Goal: Task Accomplishment & Management: Manage account settings

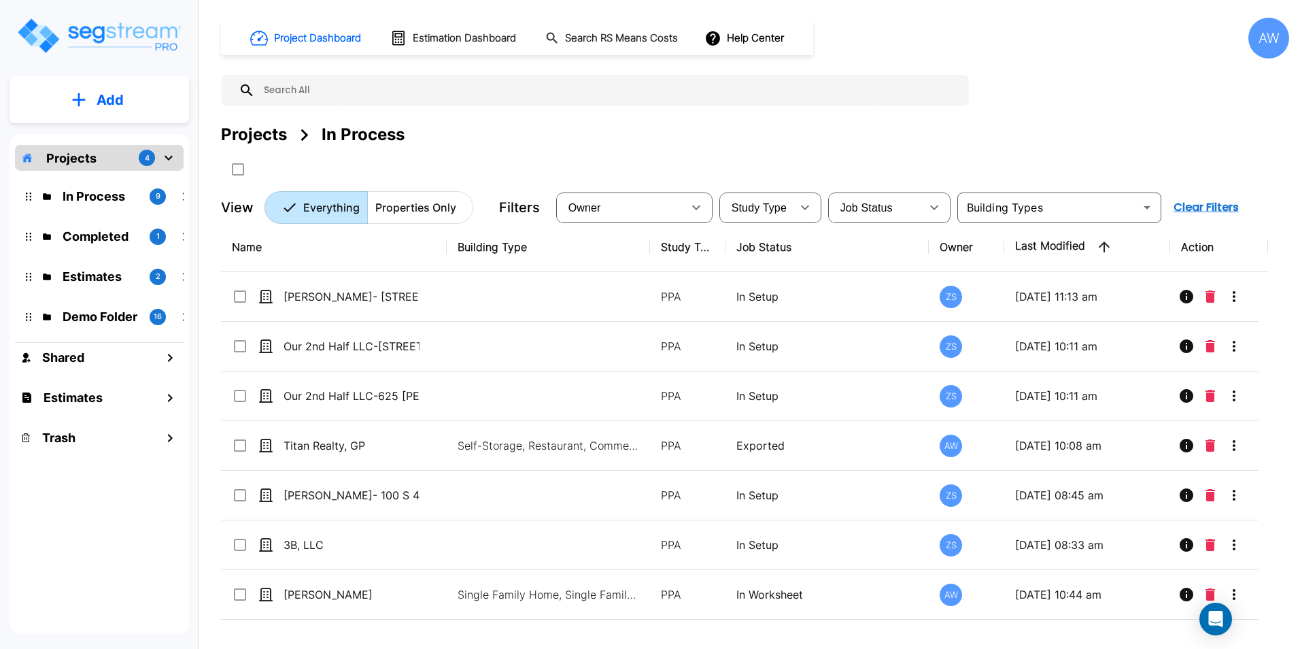
click at [1044, 150] on div "Projects In Process" at bounding box center [755, 151] width 1068 height 58
click at [95, 236] on p "Completed" at bounding box center [101, 236] width 76 height 18
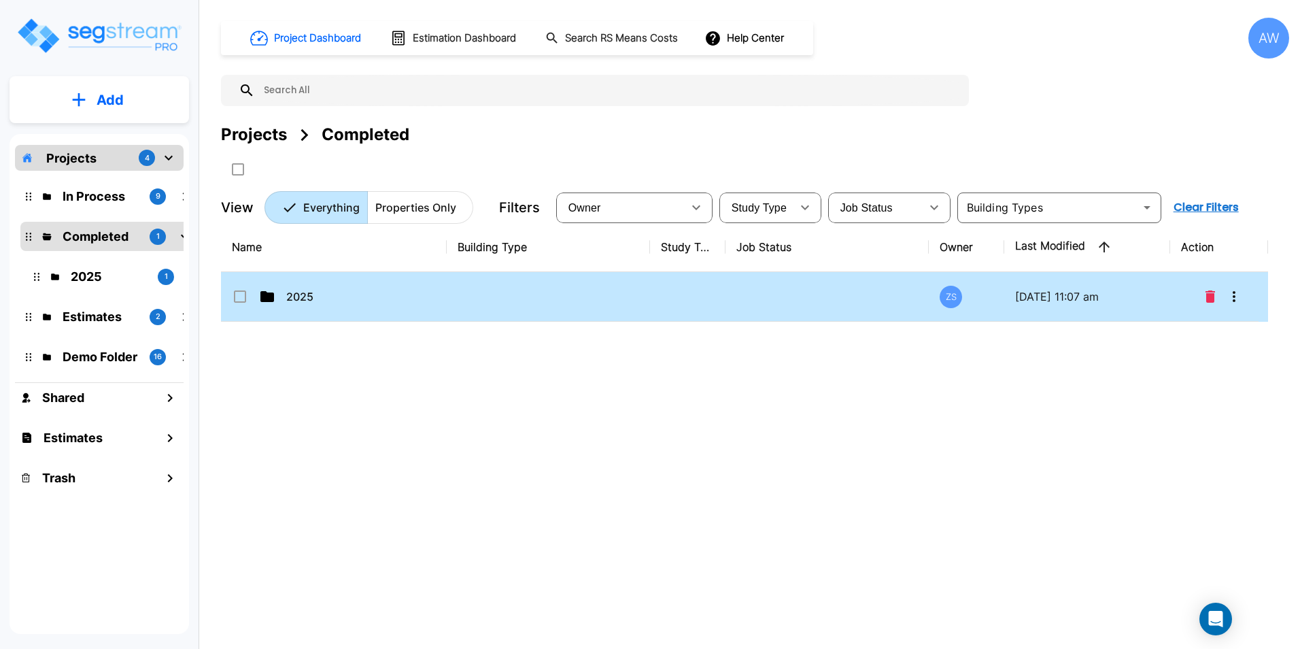
click at [434, 305] on td "2025" at bounding box center [334, 297] width 226 height 50
checkbox input "true"
click at [434, 305] on td "2025" at bounding box center [334, 297] width 226 height 50
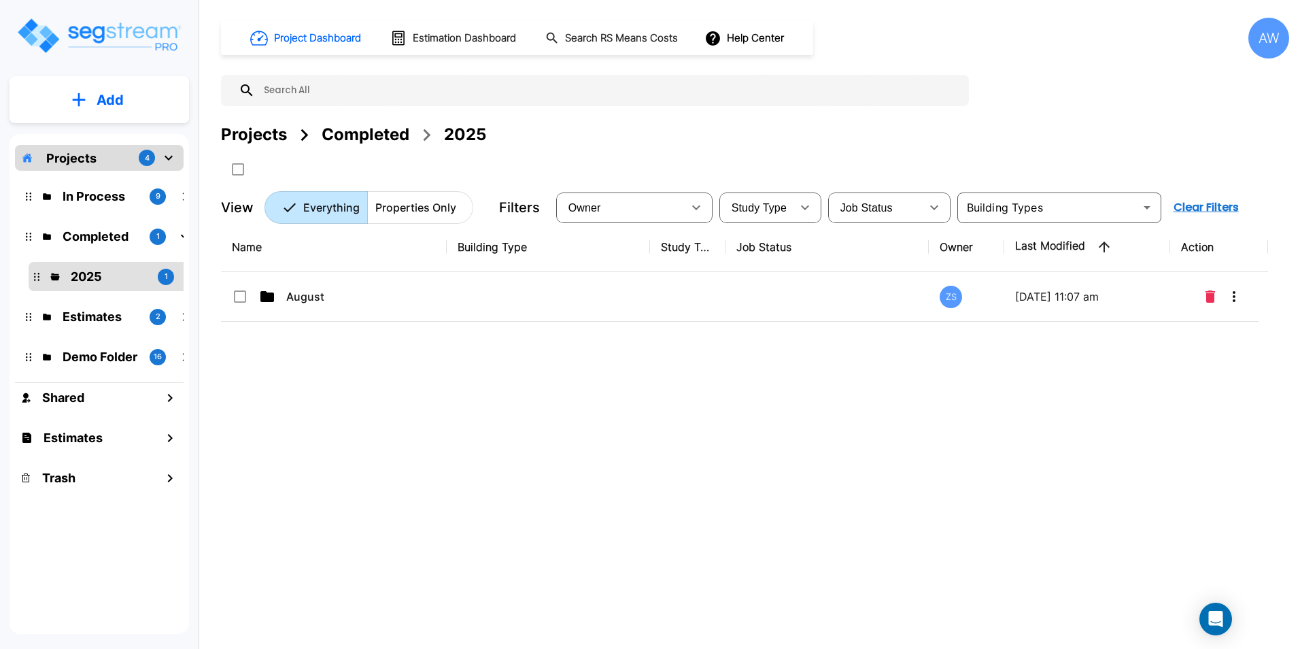
click at [434, 305] on td "August" at bounding box center [334, 297] width 226 height 50
checkbox input "true"
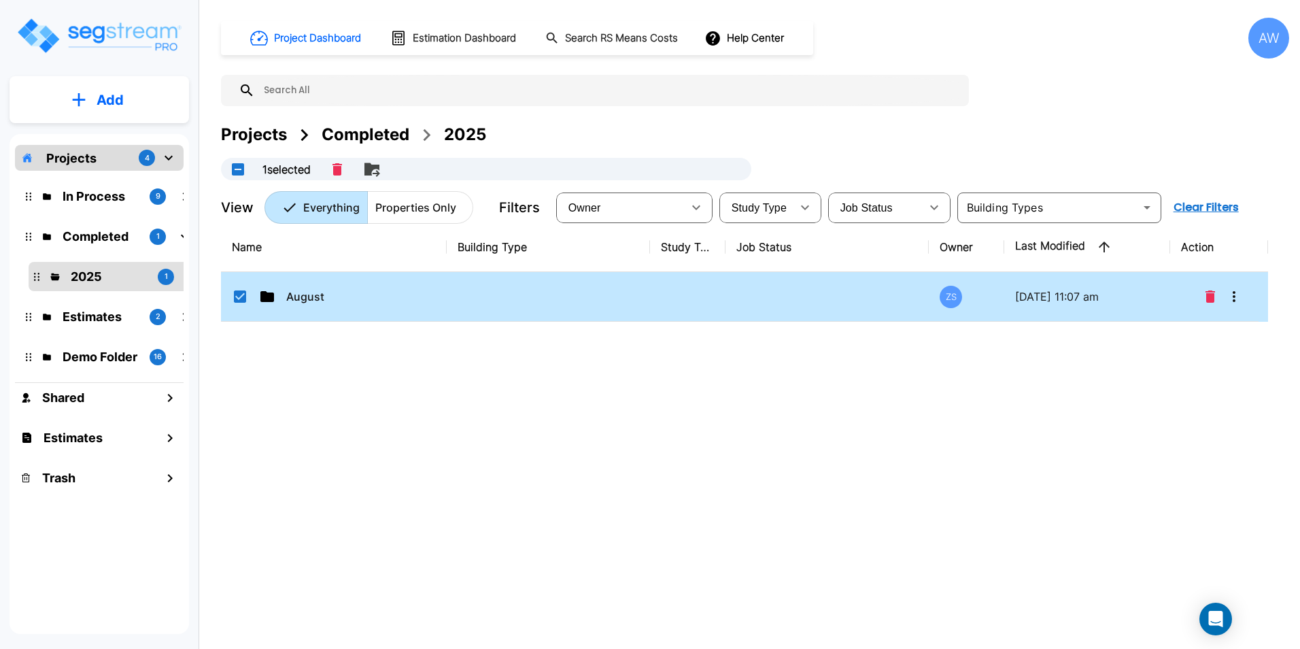
click at [434, 305] on td "August" at bounding box center [334, 297] width 226 height 50
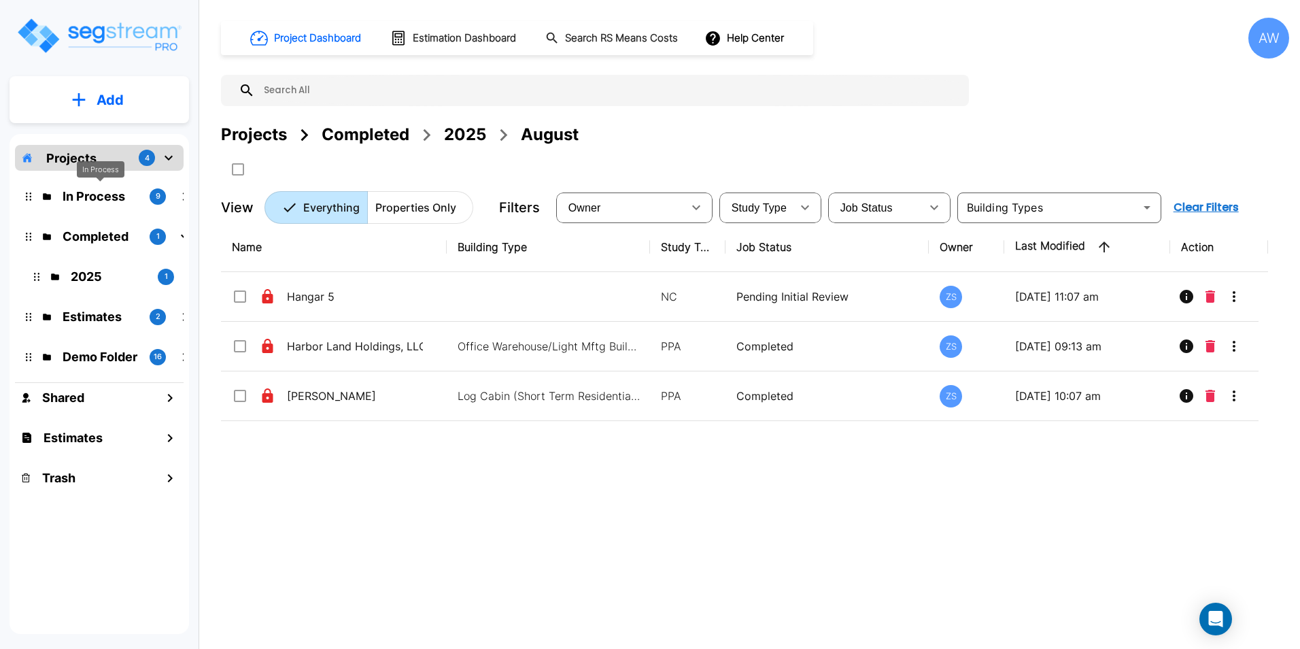
click at [88, 193] on p "In Process" at bounding box center [101, 196] width 76 height 18
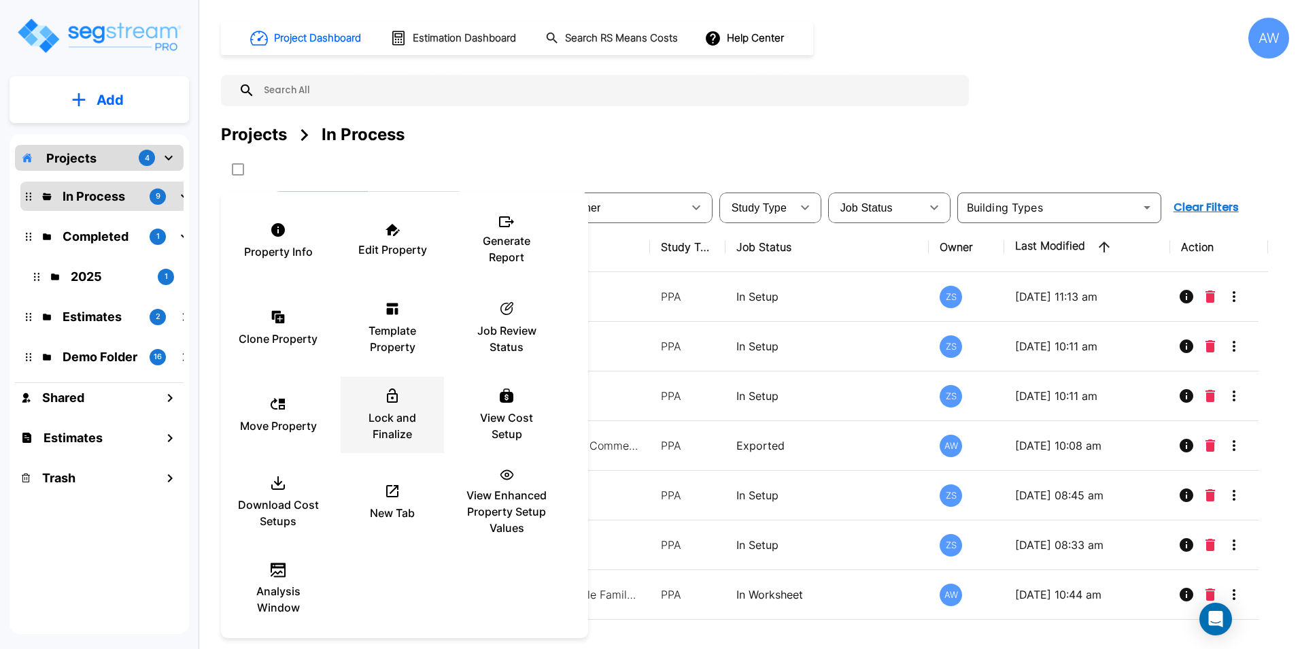
click at [392, 407] on div "Lock and Finalize" at bounding box center [393, 415] width 82 height 68
click at [645, 144] on div at bounding box center [650, 324] width 1300 height 649
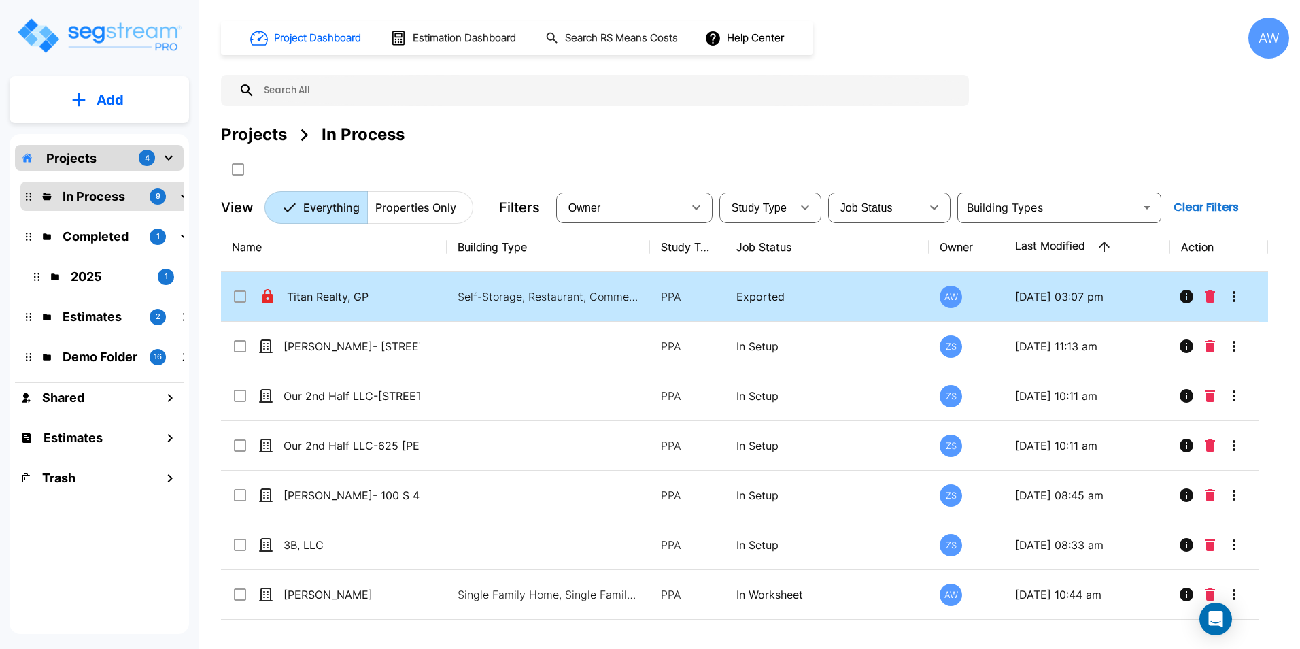
click at [358, 309] on td "Titan Realty, GP" at bounding box center [334, 297] width 226 height 50
click at [380, 174] on icon "Move" at bounding box center [372, 169] width 16 height 16
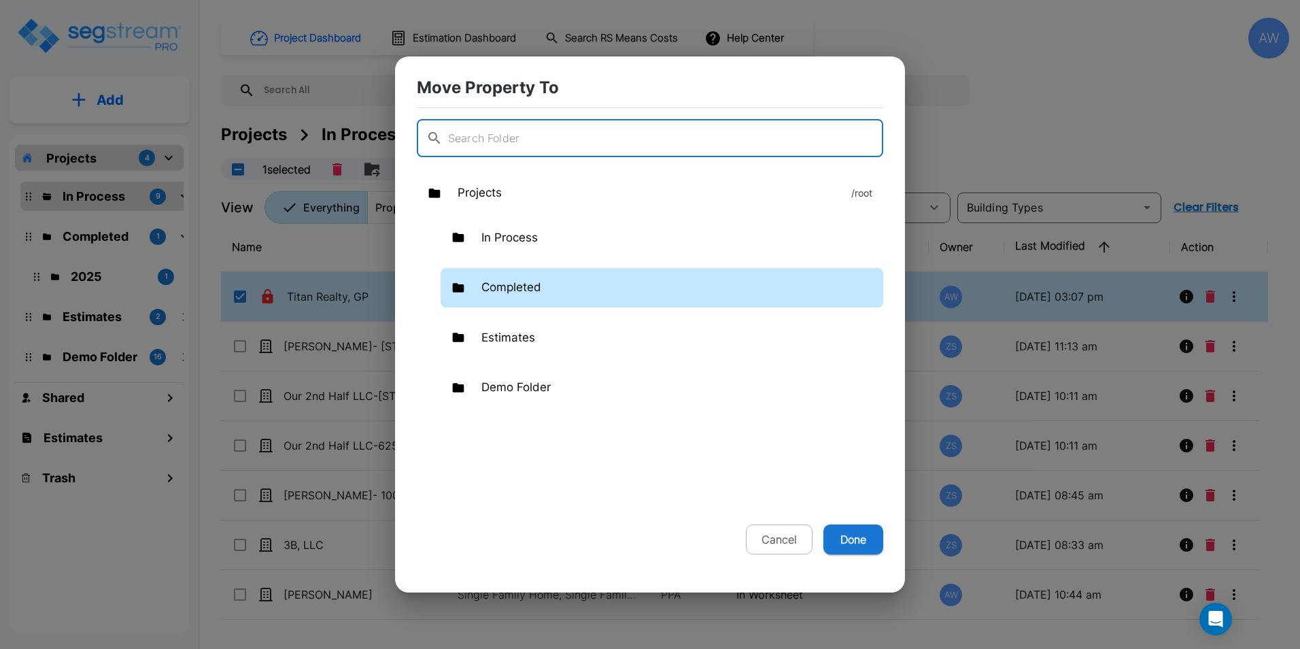
click at [524, 292] on p "Completed" at bounding box center [511, 288] width 60 height 18
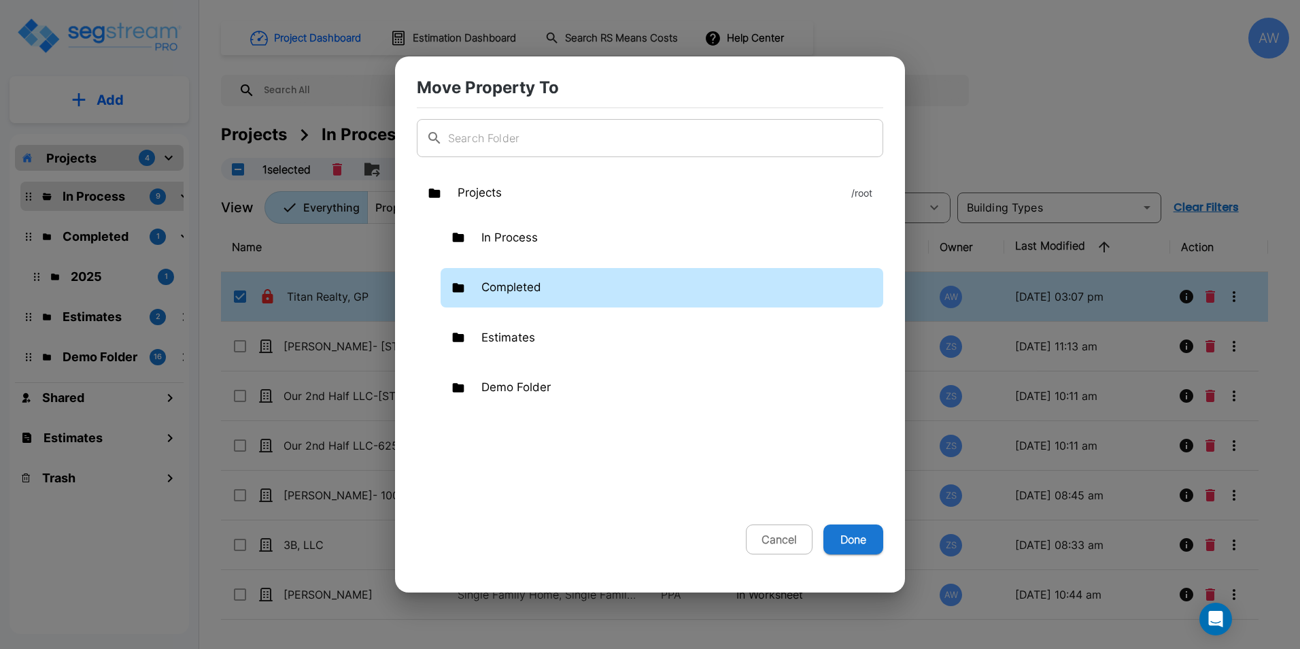
click at [524, 292] on p "Completed" at bounding box center [511, 288] width 60 height 18
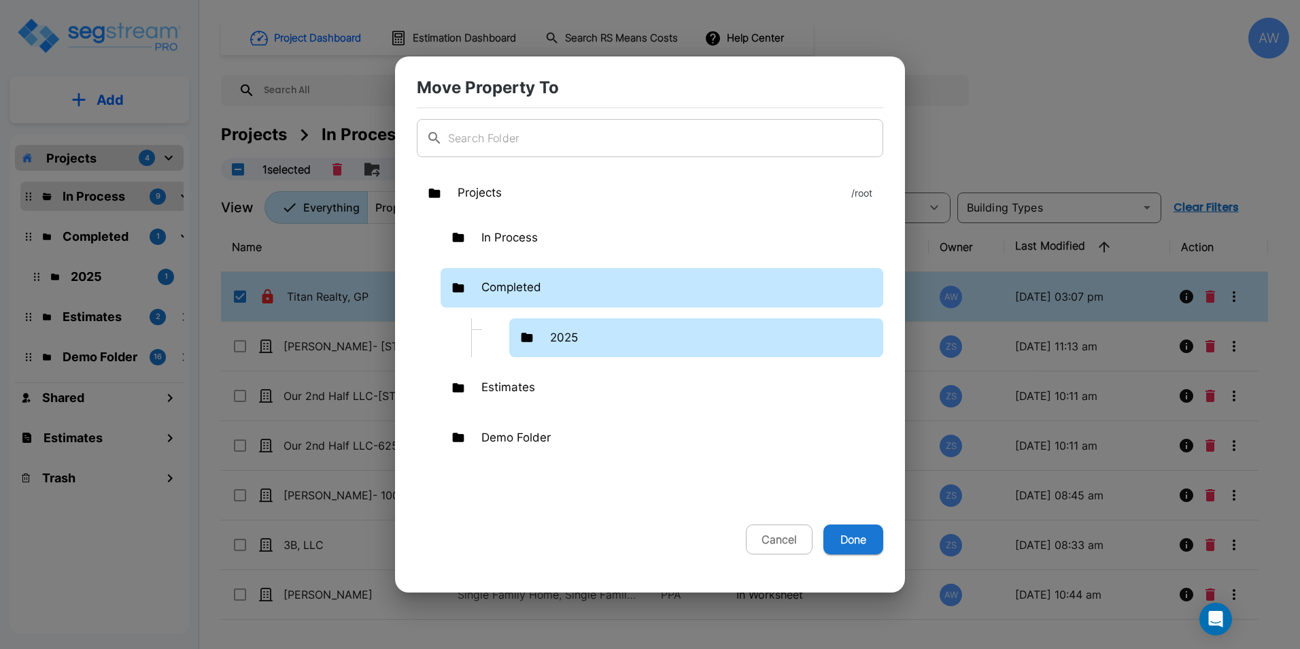
click at [564, 348] on div "2025" at bounding box center [696, 337] width 374 height 39
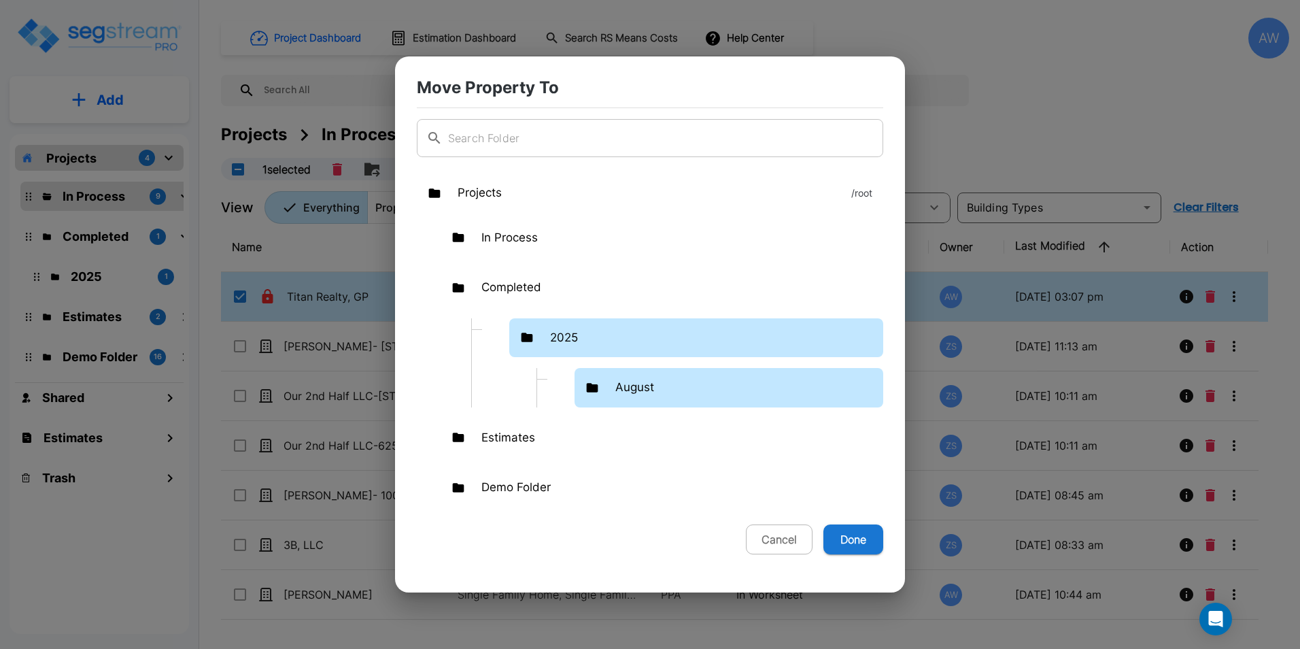
click at [631, 386] on p "August" at bounding box center [634, 388] width 39 height 18
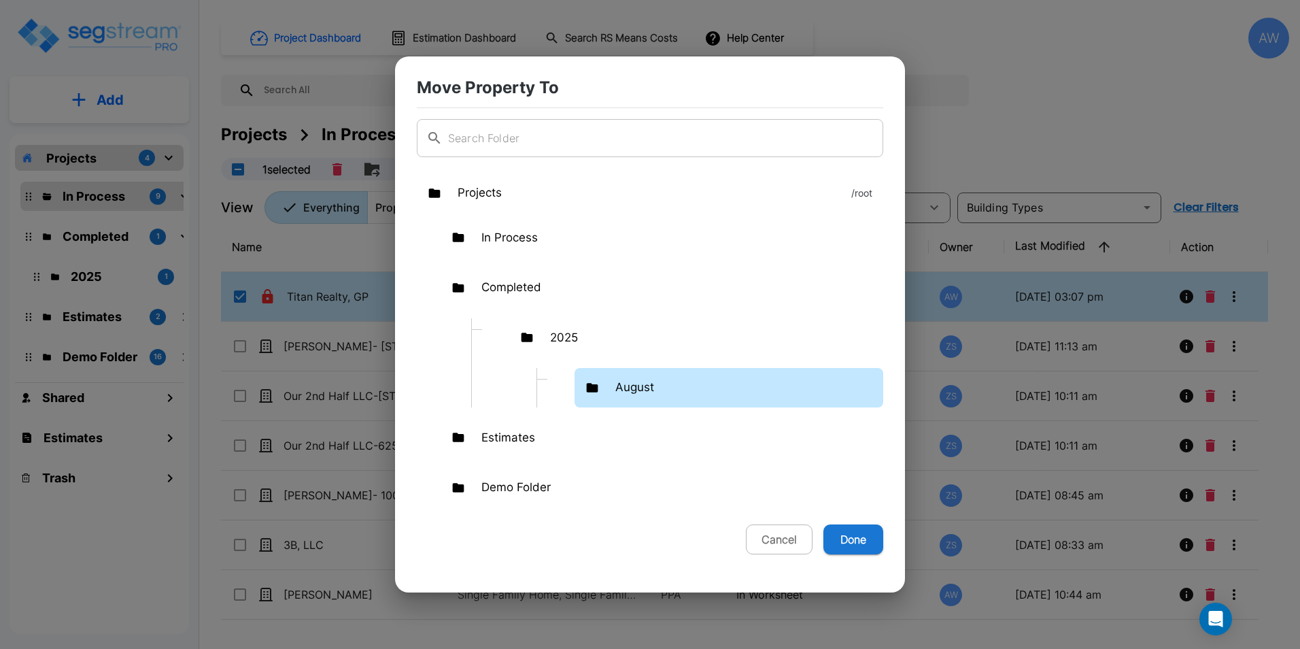
click at [631, 386] on p "August" at bounding box center [634, 388] width 39 height 18
click at [849, 537] on button "Done" at bounding box center [853, 539] width 60 height 30
checkbox input "false"
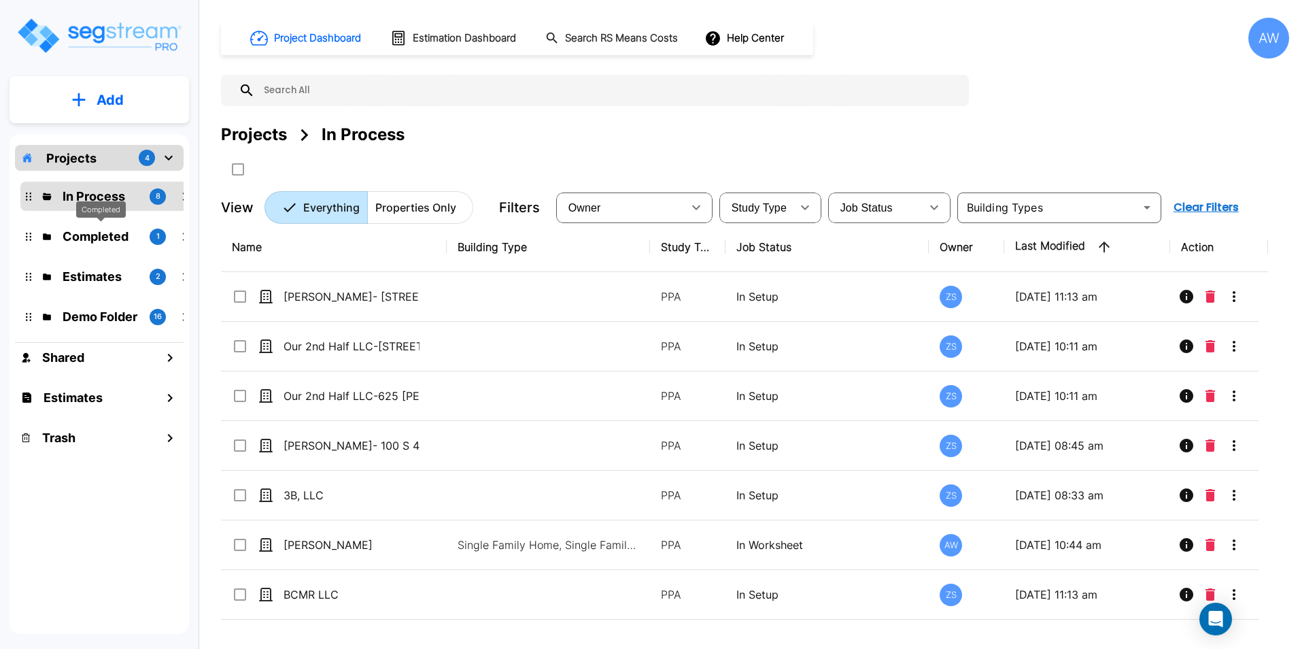
click at [99, 235] on p "Completed" at bounding box center [101, 236] width 76 height 18
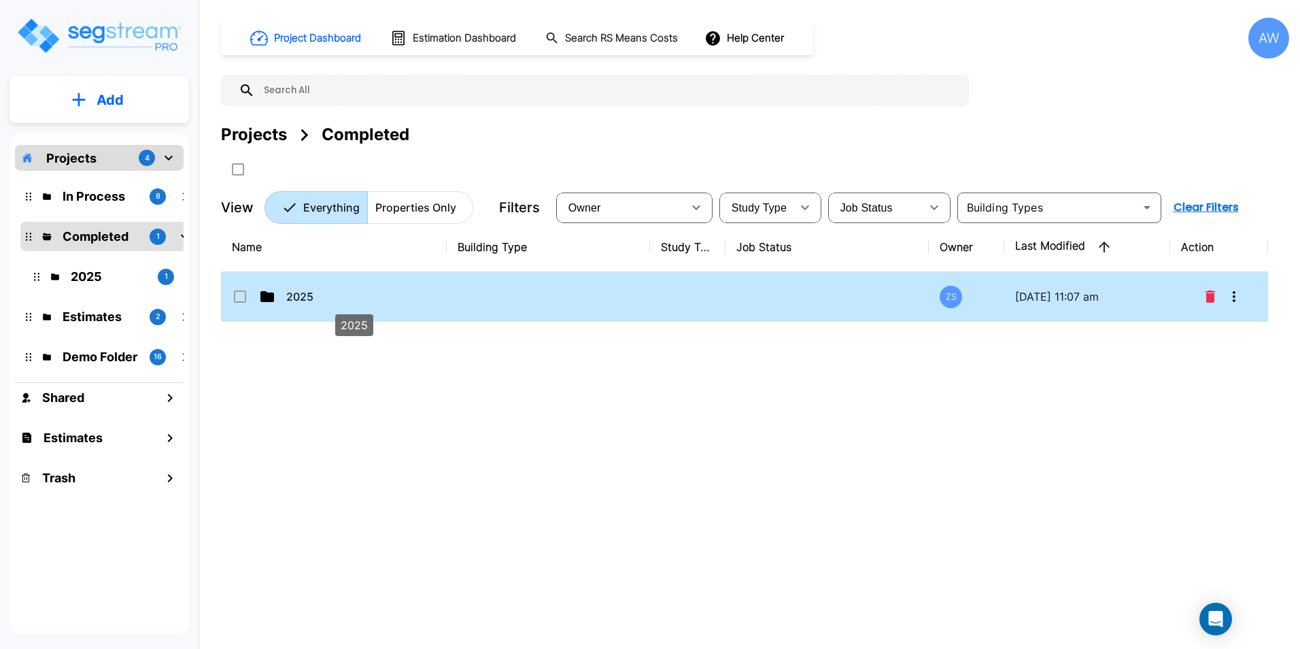
click at [375, 298] on p "2025" at bounding box center [354, 296] width 136 height 16
checkbox input "true"
click at [375, 298] on p "2025" at bounding box center [354, 296] width 136 height 16
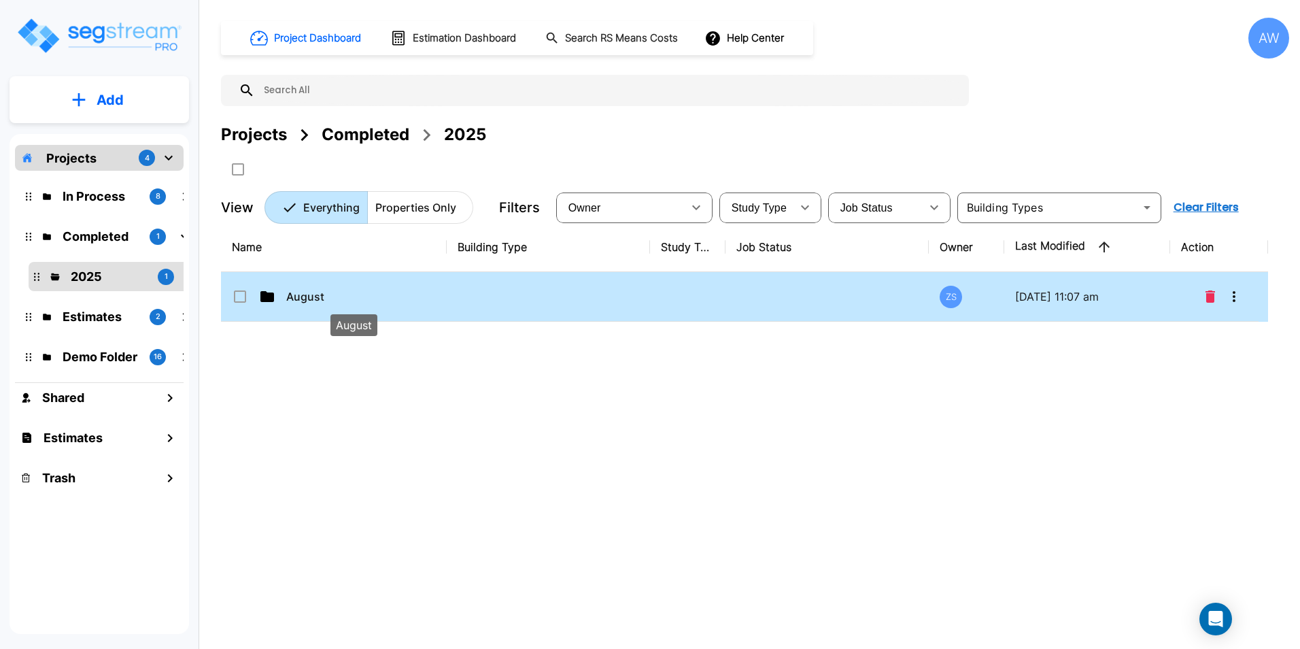
click at [364, 302] on p "August" at bounding box center [354, 296] width 136 height 16
checkbox input "true"
click at [364, 302] on p "August" at bounding box center [354, 296] width 136 height 16
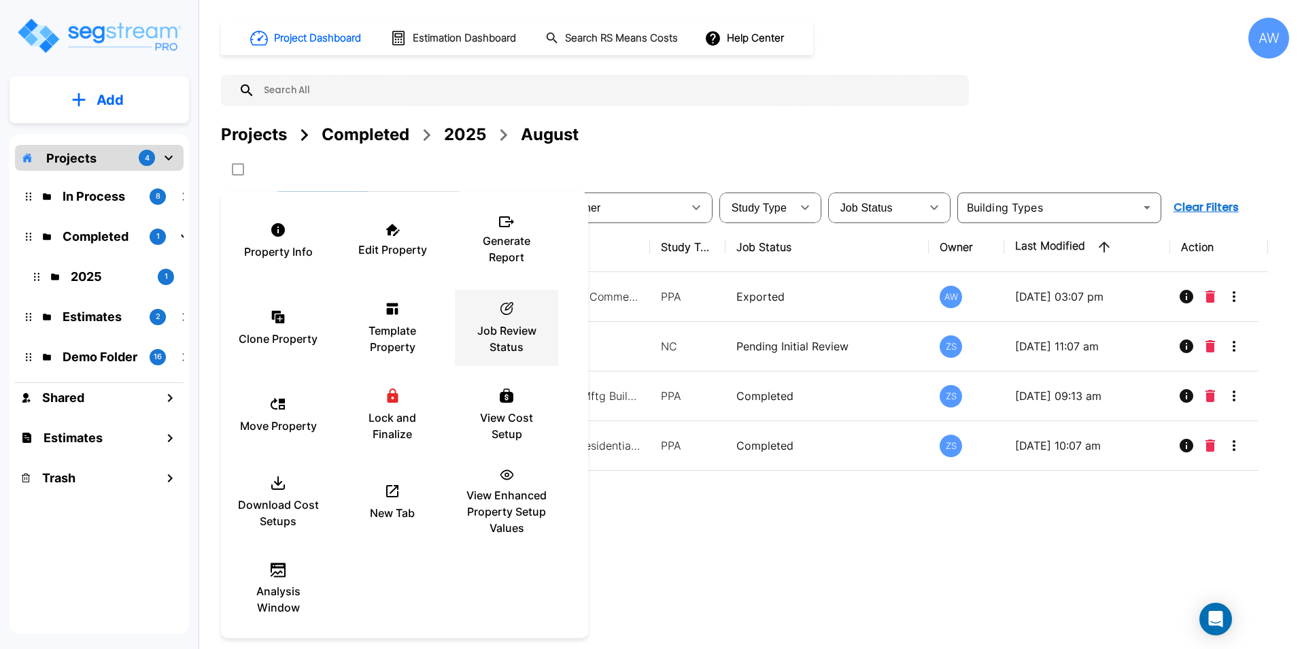
click at [508, 328] on p "Job Review Status" at bounding box center [507, 338] width 82 height 33
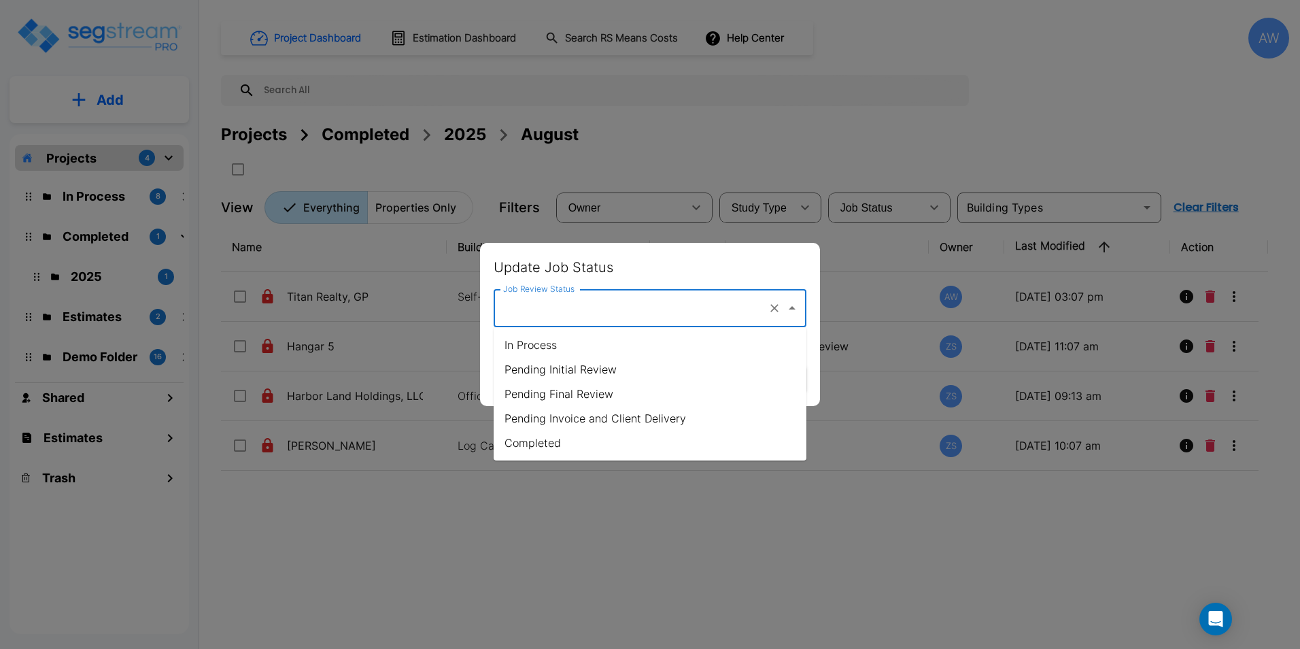
click at [613, 318] on input "Job Review Status" at bounding box center [631, 308] width 262 height 26
click at [530, 446] on li "Completed" at bounding box center [650, 442] width 313 height 24
type input "Completed"
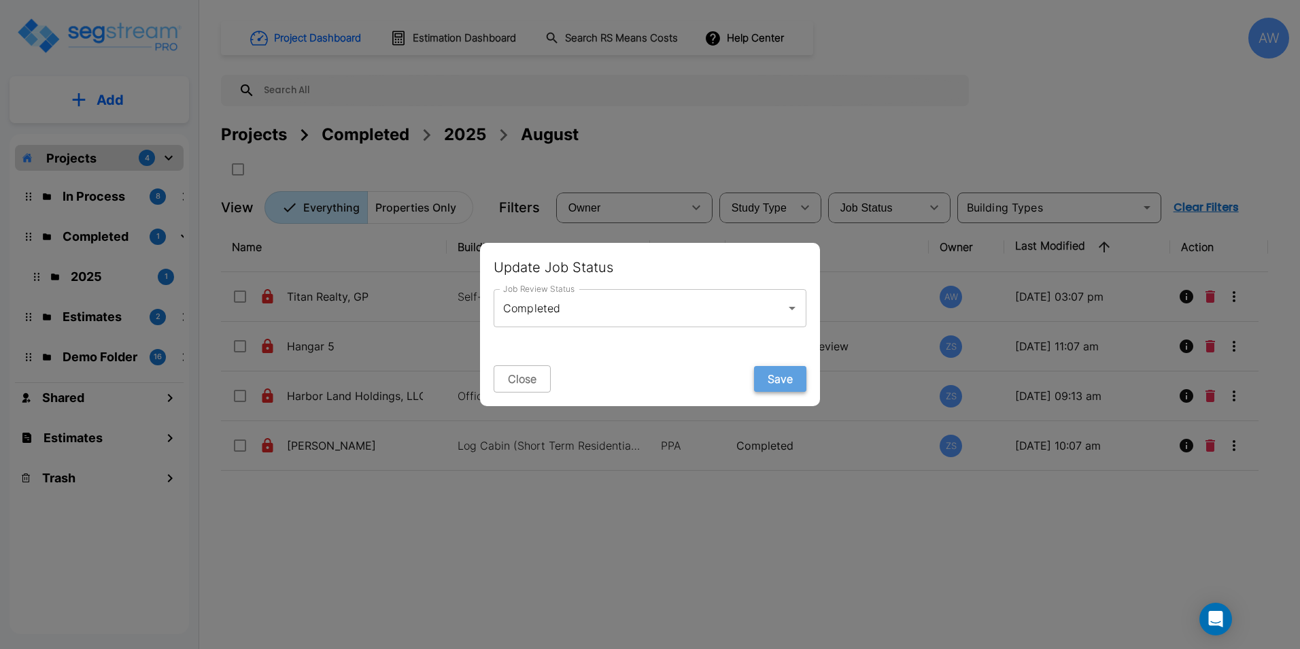
click at [762, 384] on button "Save" at bounding box center [780, 379] width 52 height 26
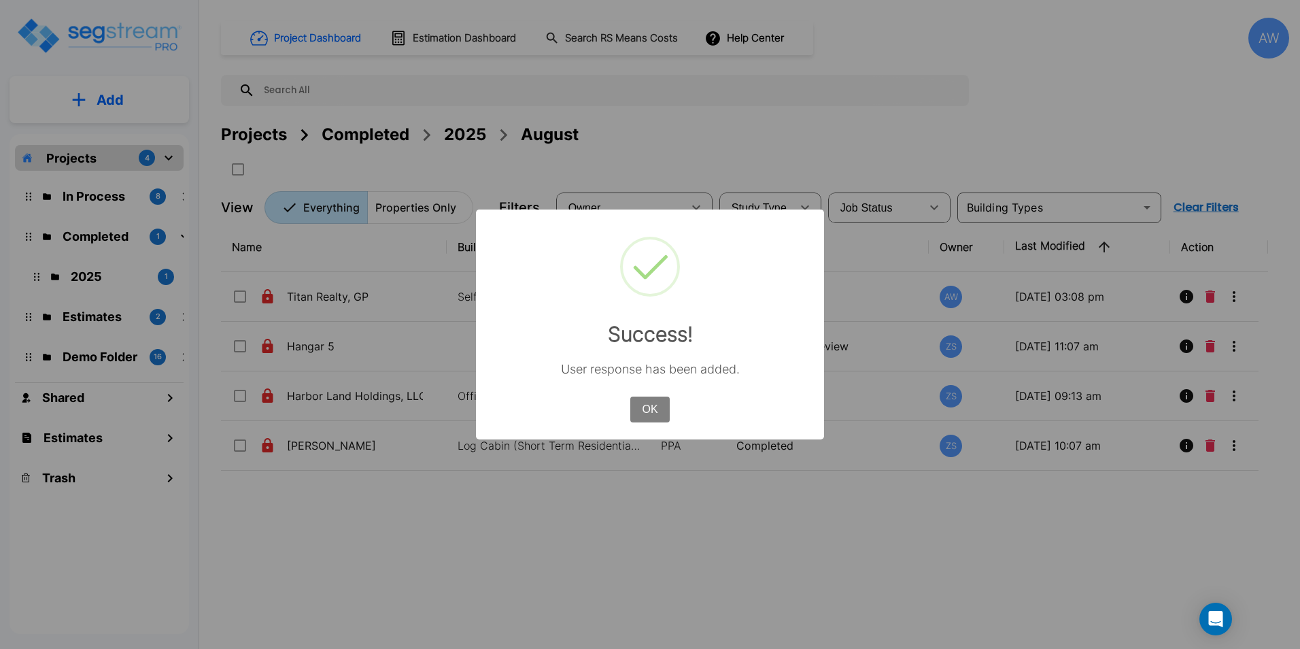
click at [660, 415] on button "OK" at bounding box center [649, 409] width 39 height 26
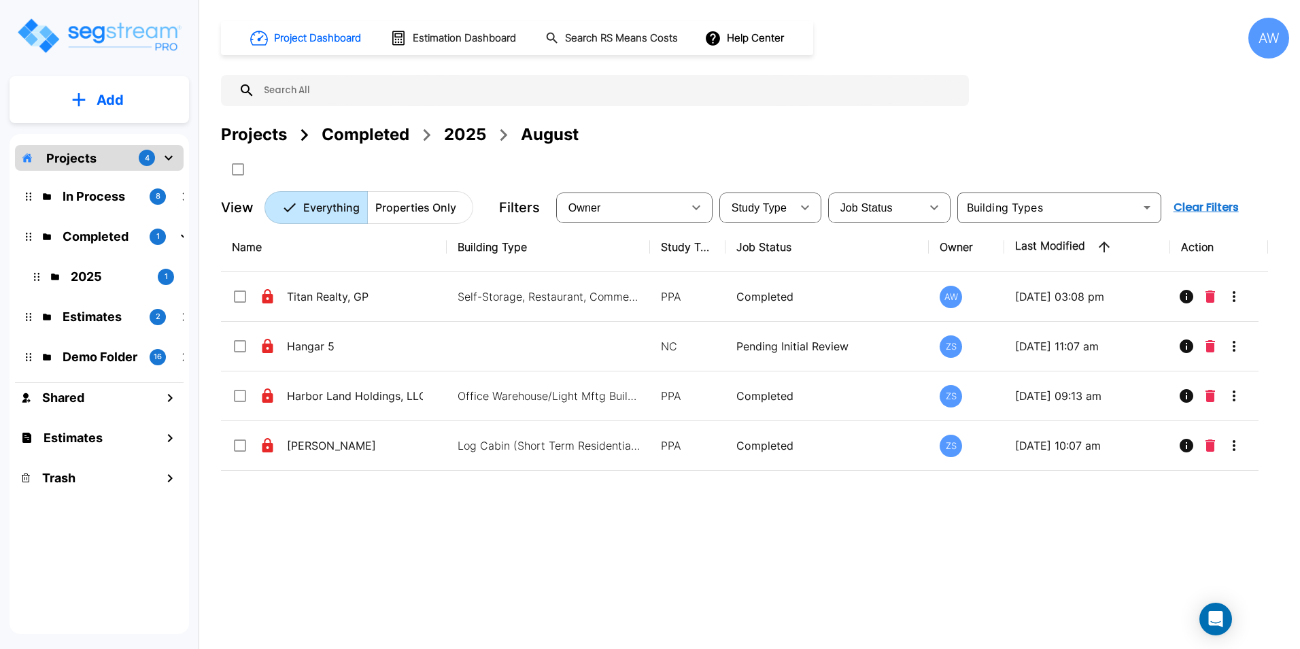
click at [659, 497] on div "Name Building Type Study Type Job Status Owner Last Modified Action Titan Realt…" at bounding box center [744, 423] width 1047 height 402
click at [464, 129] on div "2025" at bounding box center [465, 134] width 42 height 24
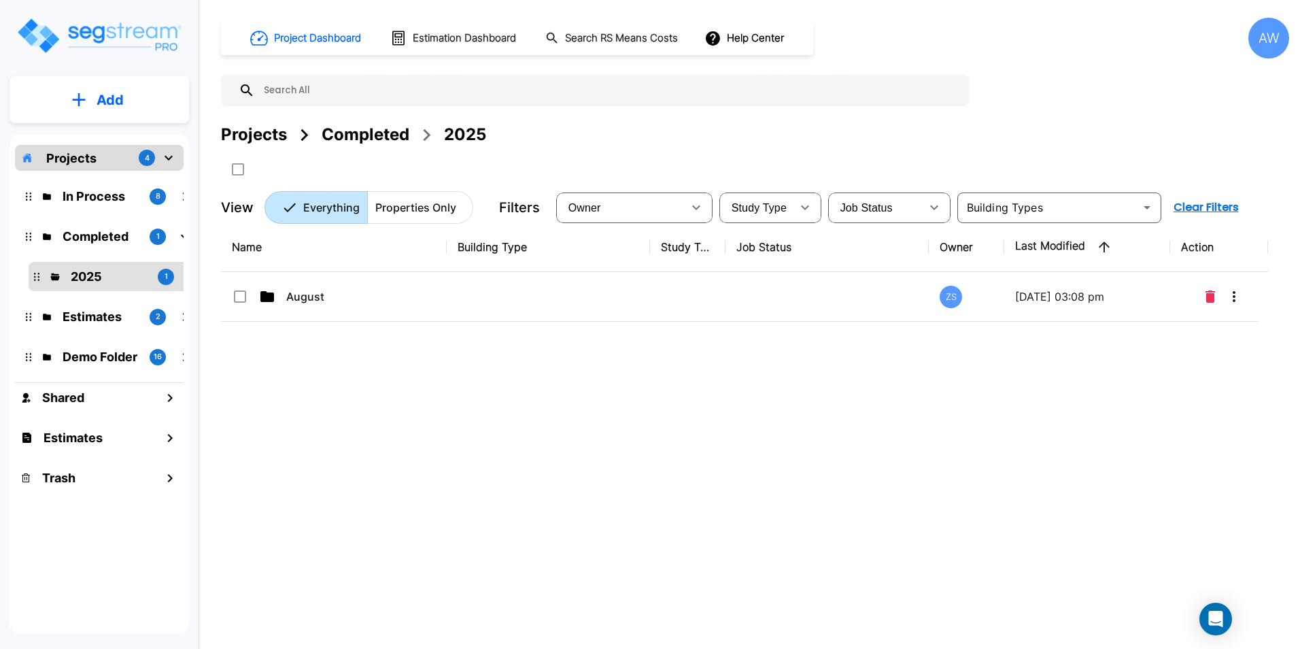
click at [376, 135] on div "Completed" at bounding box center [366, 134] width 88 height 24
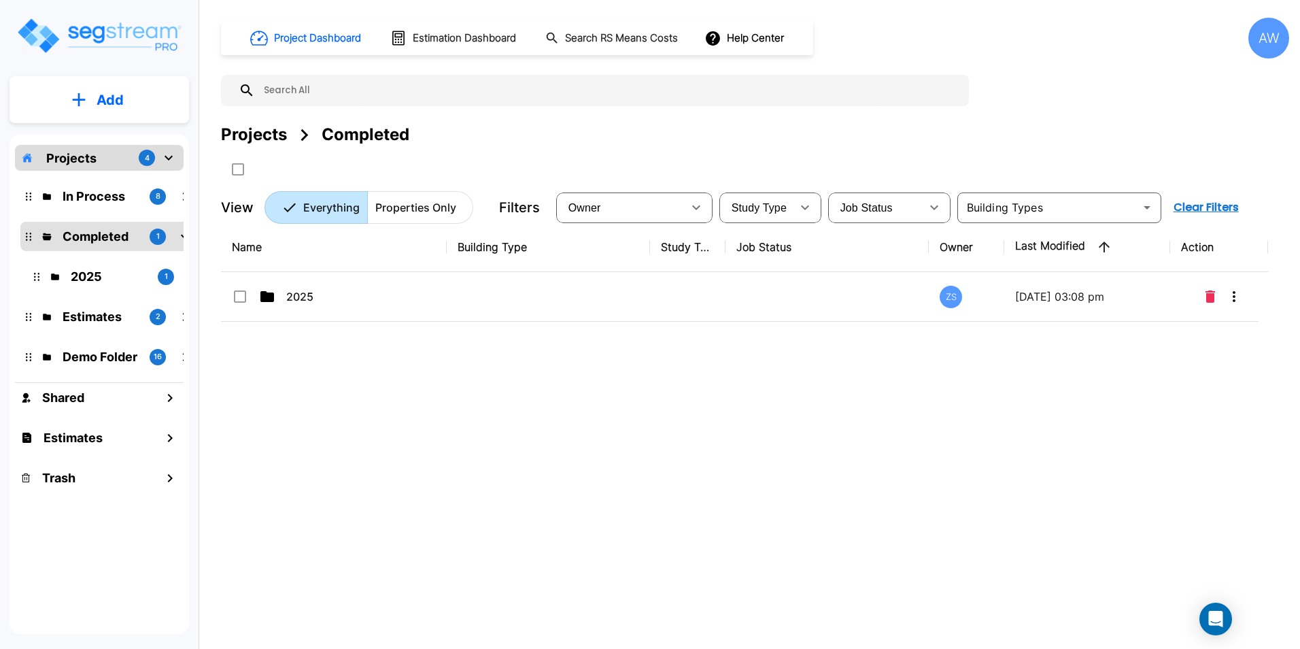
click at [259, 135] on div "Projects" at bounding box center [254, 134] width 66 height 24
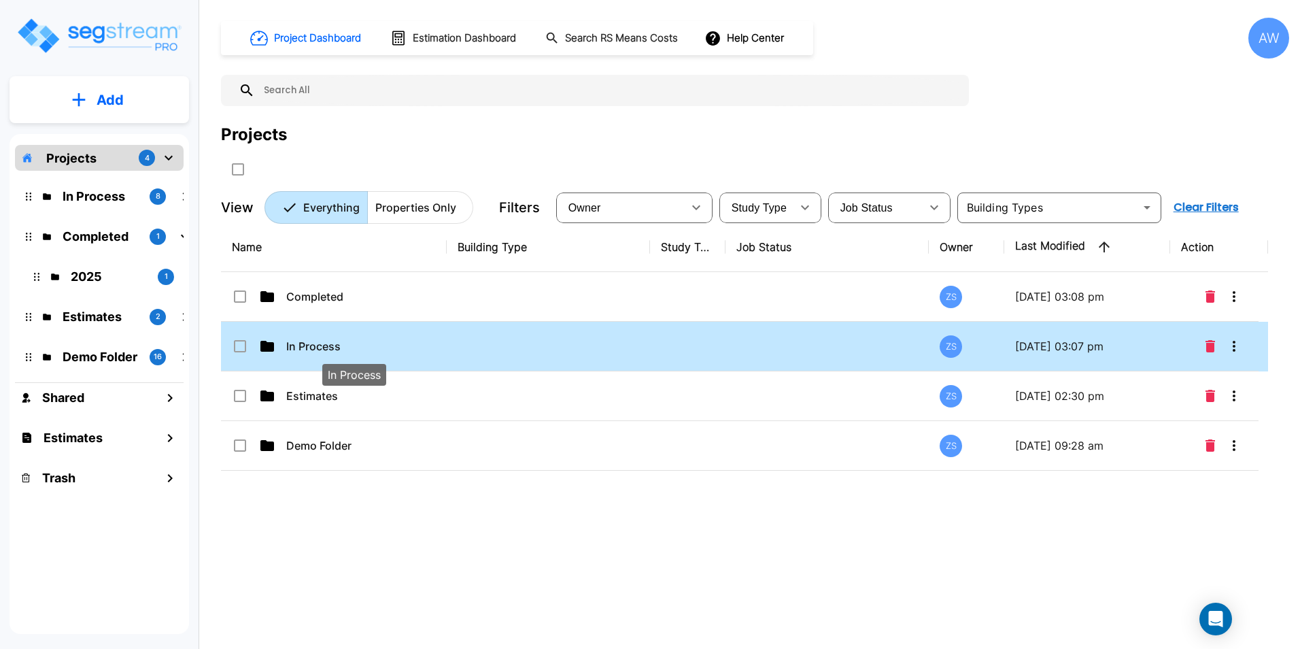
click at [332, 348] on p "In Process" at bounding box center [354, 346] width 136 height 16
checkbox input "true"
click at [332, 348] on p "In Process" at bounding box center [354, 346] width 136 height 16
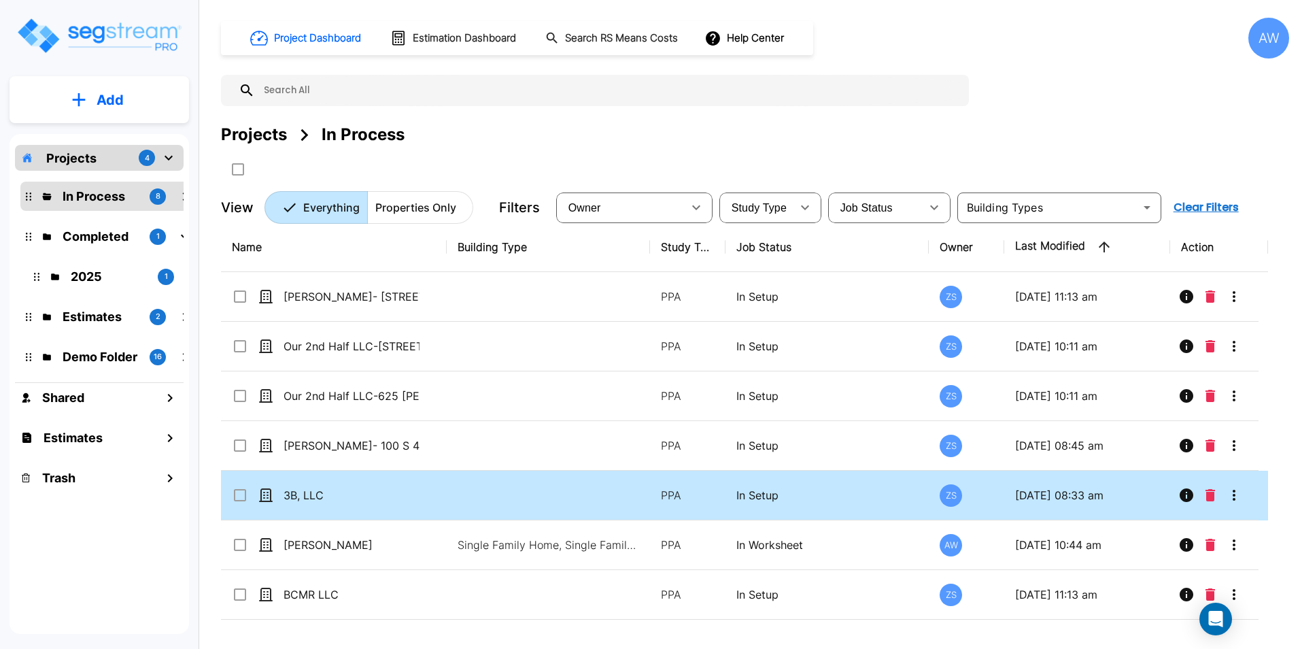
scroll to position [45, 0]
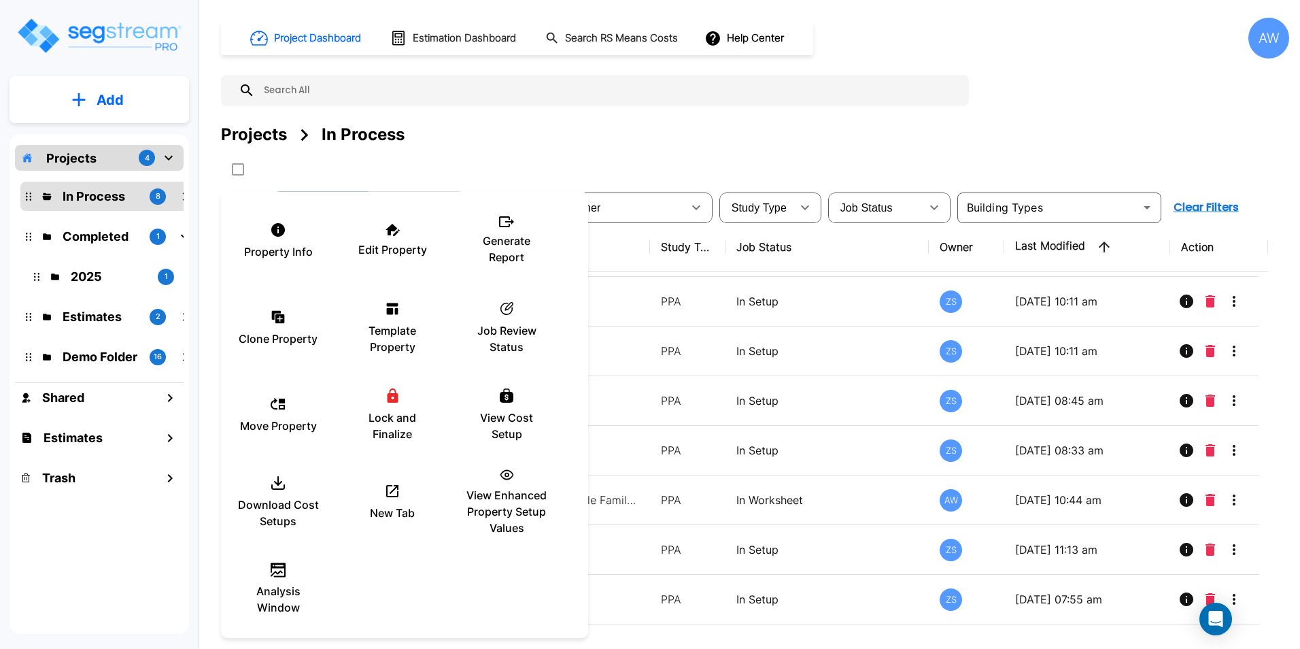
click at [771, 152] on div at bounding box center [650, 324] width 1300 height 649
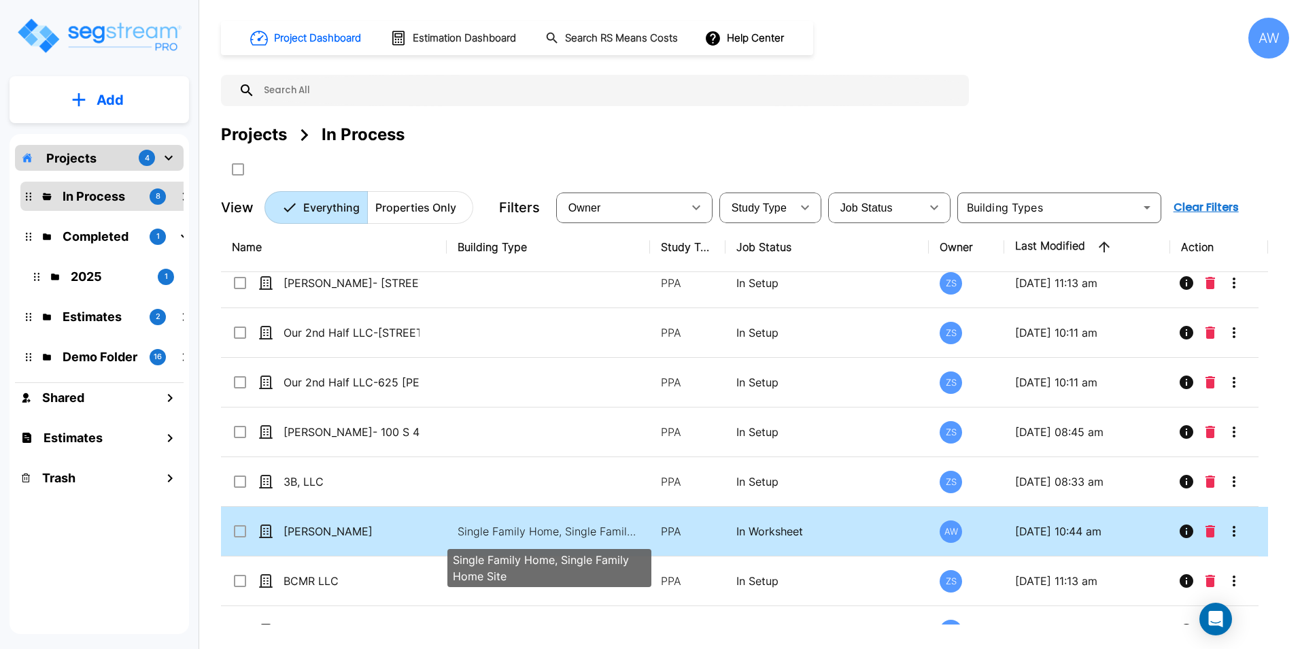
scroll to position [0, 0]
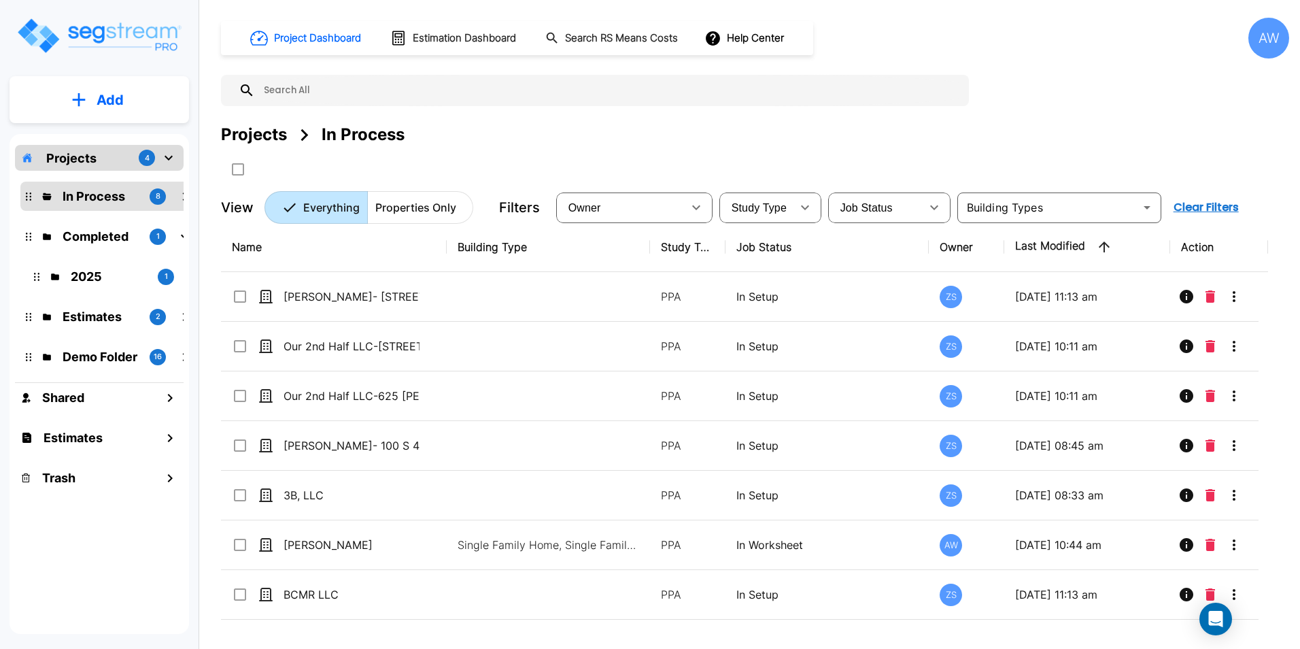
click at [1069, 145] on div "Projects In Process" at bounding box center [755, 134] width 1068 height 24
